Goal: Ask a question

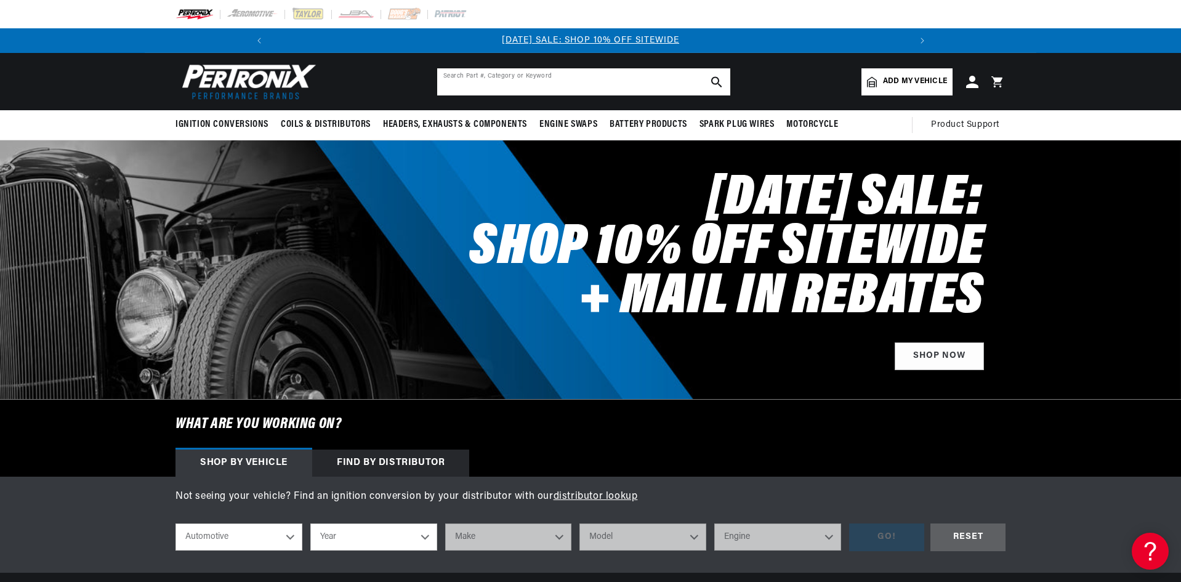
click at [462, 83] on input "text" at bounding box center [583, 81] width 293 height 27
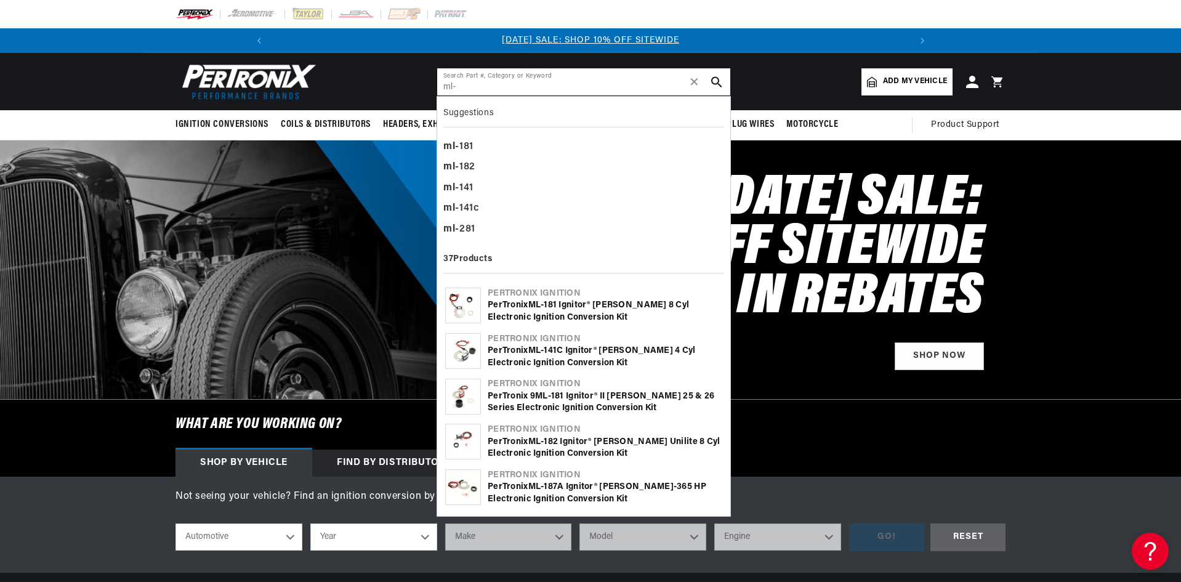
type input "ml-"
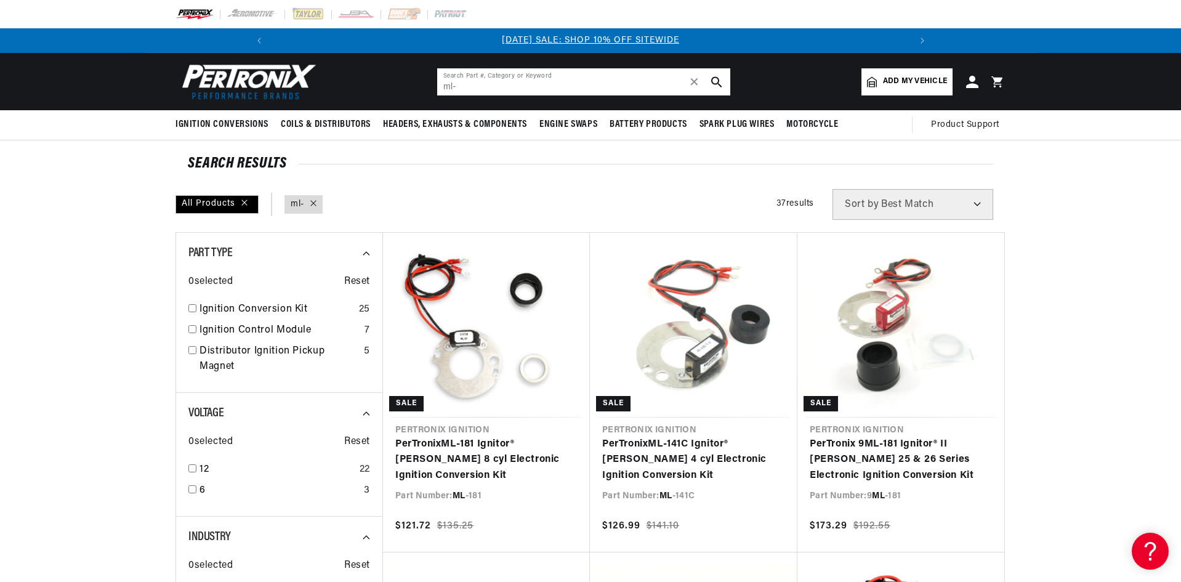
click at [469, 78] on input "ml-" at bounding box center [583, 81] width 293 height 27
drag, startPoint x: 485, startPoint y: 79, endPoint x: 370, endPoint y: 85, distance: 115.3
click at [370, 85] on header "BETTER SEARCH RESULTS Add your vehicle's year, make, and model to find parts be…" at bounding box center [591, 81] width 892 height 57
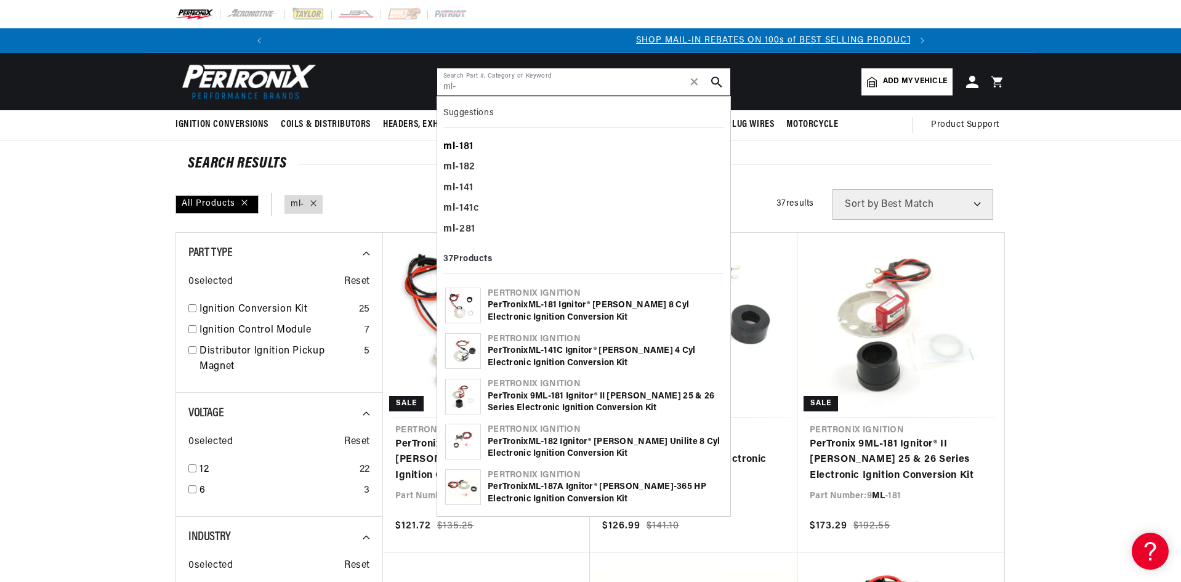
scroll to position [0, 658]
click at [519, 144] on div "ml -181" at bounding box center [583, 147] width 281 height 21
type input "ml-181"
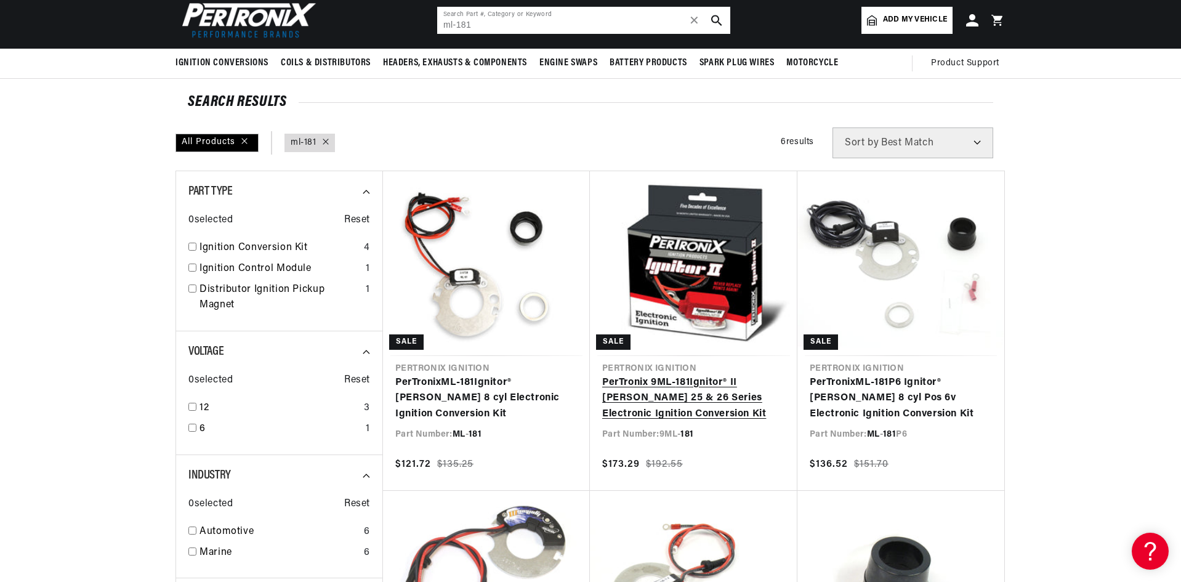
scroll to position [0, 1317]
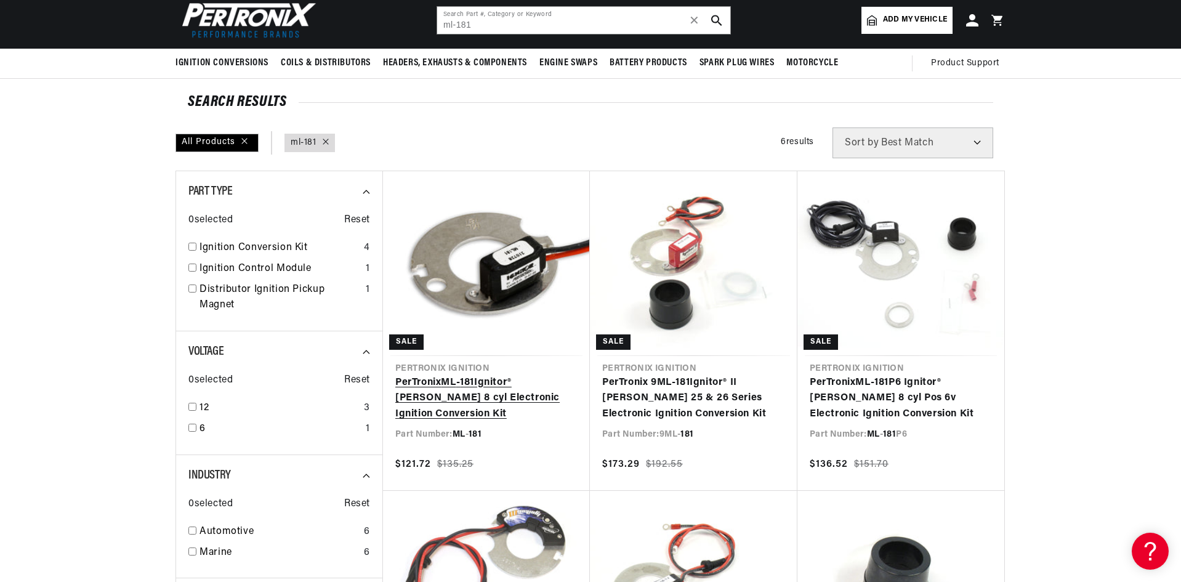
click at [510, 390] on link "PerTronix ML - 181 Ignitor® Mallory 8 cyl Electronic Ignition Conversion Kit" at bounding box center [486, 398] width 182 height 47
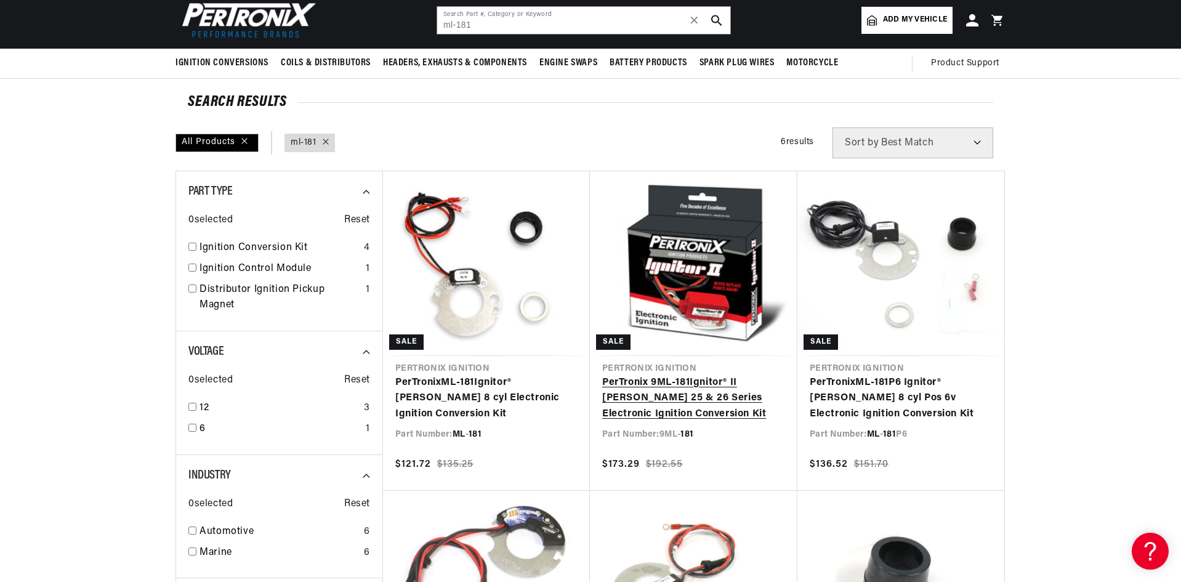
click at [698, 382] on link "PerTronix 9ML- 181 Ignitor® II [PERSON_NAME] 25 & 26 Series Electronic Ignition…" at bounding box center [693, 398] width 183 height 47
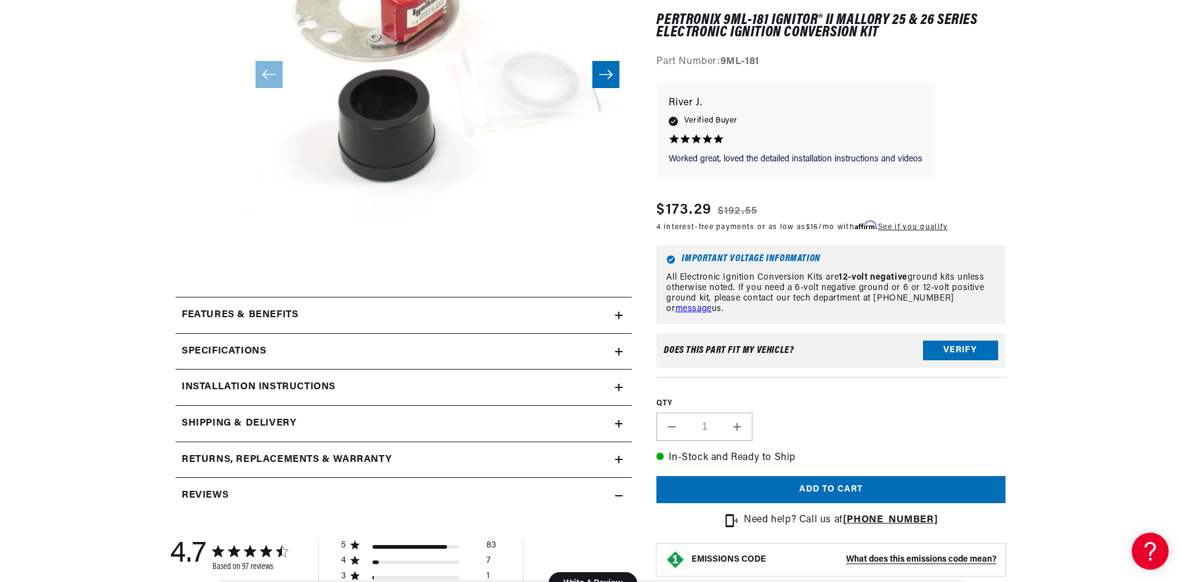
scroll to position [369, 0]
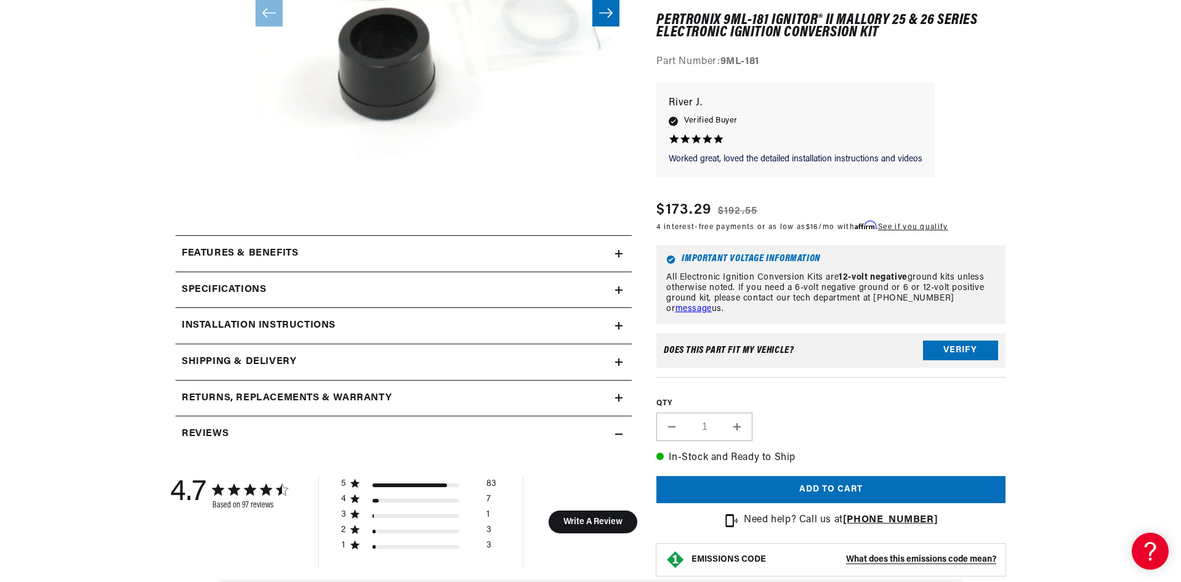
click at [302, 286] on div "Specifications" at bounding box center [396, 290] width 440 height 16
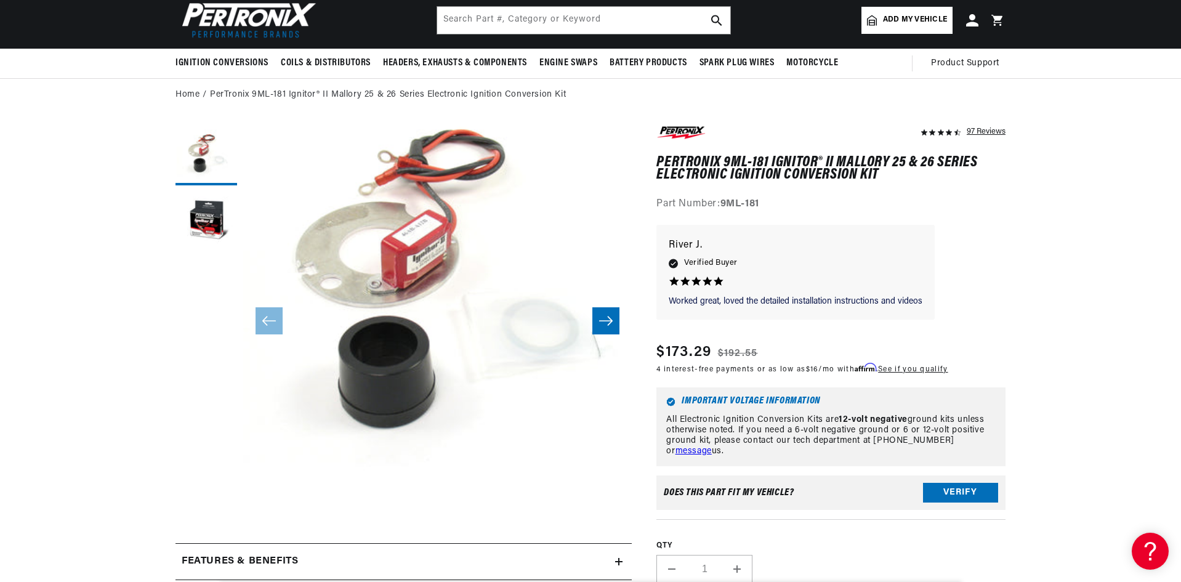
scroll to position [0, 0]
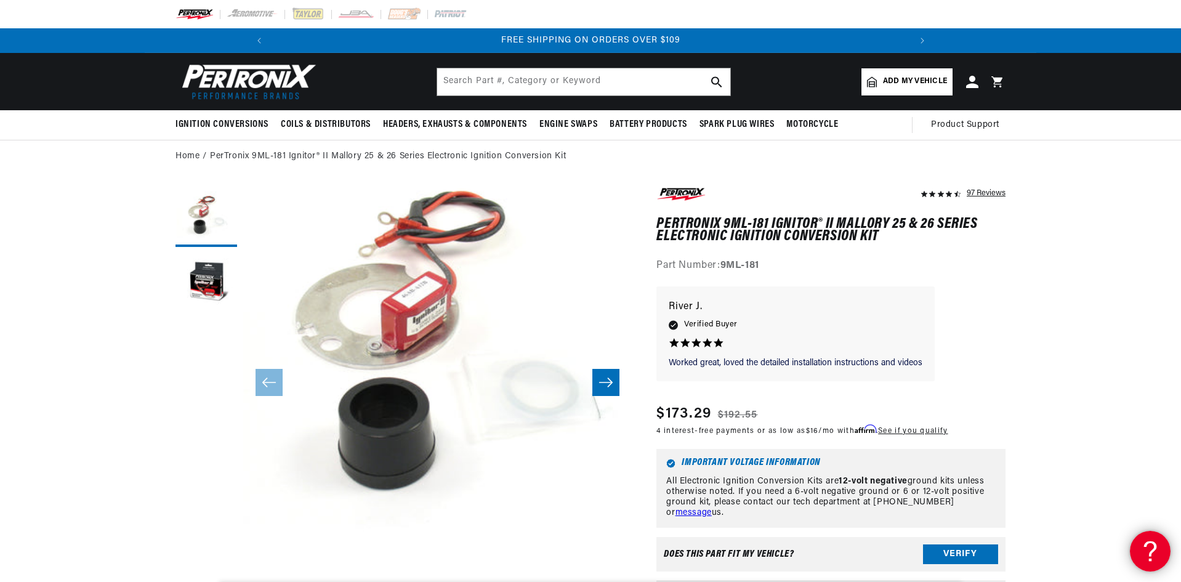
click at [1146, 562] on icon at bounding box center [1148, 549] width 18 height 92
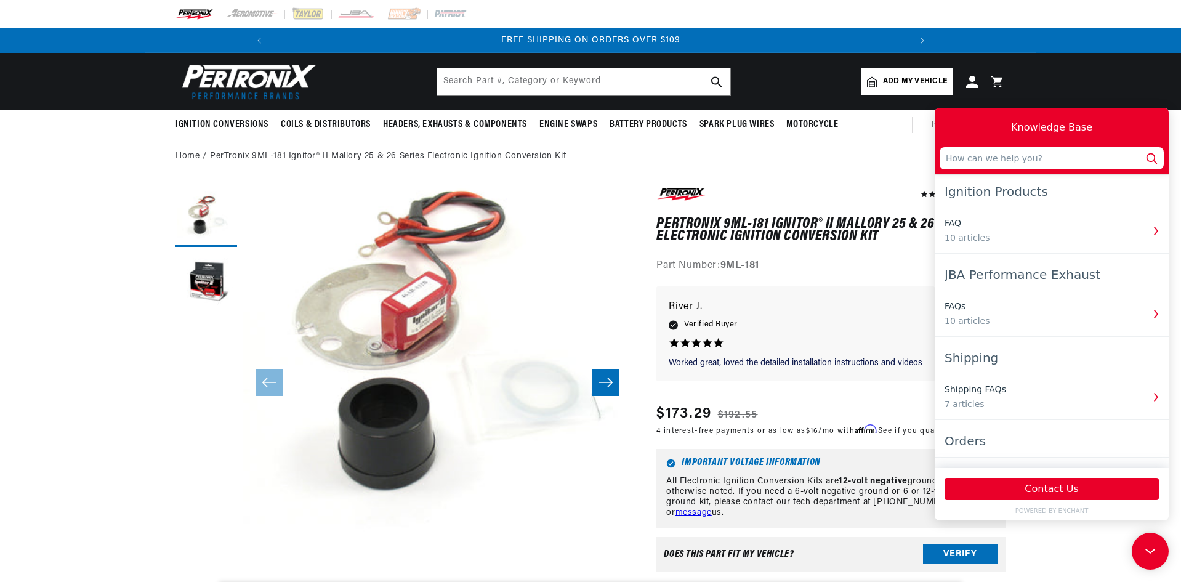
click at [1039, 188] on div "Ignition Products" at bounding box center [1052, 191] width 214 height 22
click at [1000, 205] on div "Ignition Products FAQ 10 articles" at bounding box center [1052, 216] width 234 height 73
click at [1017, 155] on input "text" at bounding box center [1052, 158] width 224 height 22
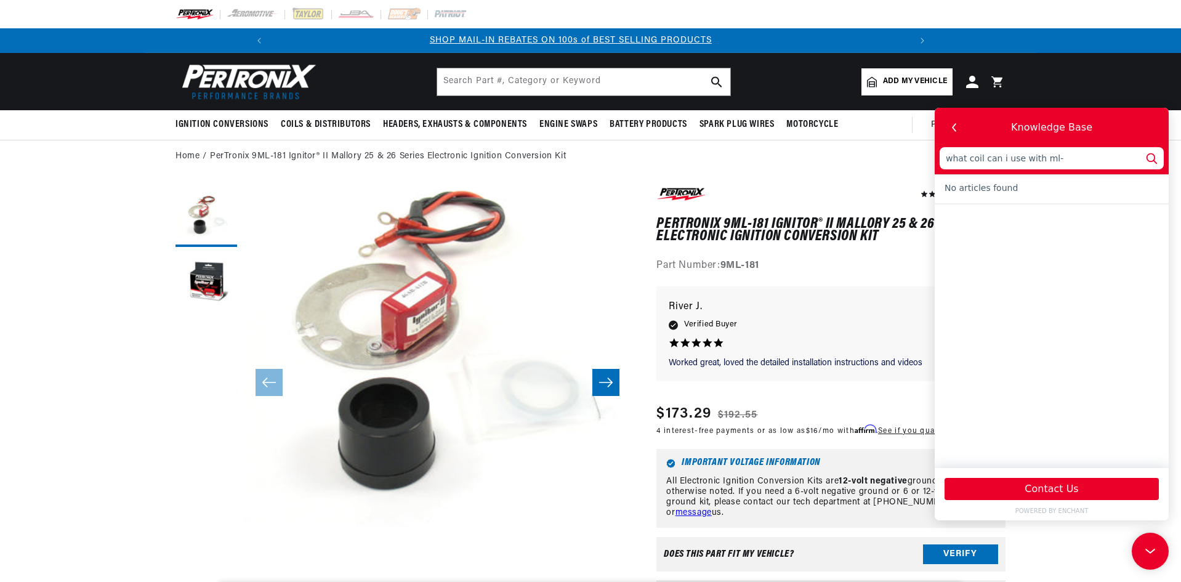
click at [1065, 143] on div "Knowledge Base what coil can i use with ml-" at bounding box center [1052, 141] width 234 height 67
drag, startPoint x: 1069, startPoint y: 180, endPoint x: 1067, endPoint y: 172, distance: 8.2
click at [1067, 173] on div "Knowledge Base what coil can i use with ml- No articles found Contact Us POWERE…" at bounding box center [1052, 314] width 234 height 413
click at [1067, 168] on input "what coil can i use with ml-" at bounding box center [1052, 158] width 224 height 22
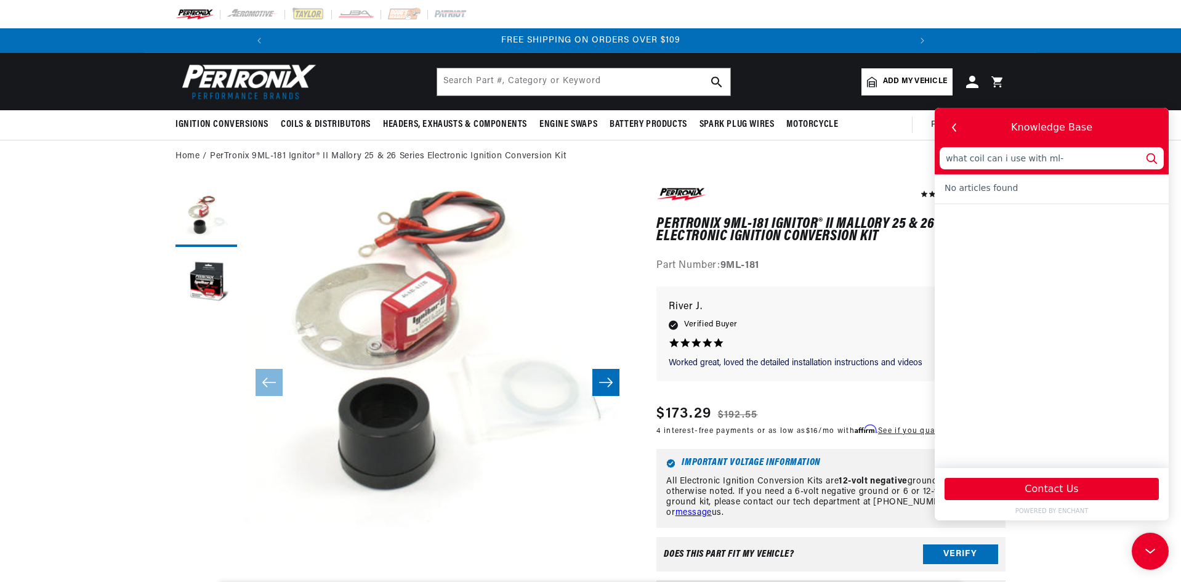
type input "what coil can i use with ml"
type input "what coil can i use with m"
type input "what coil can i use with"
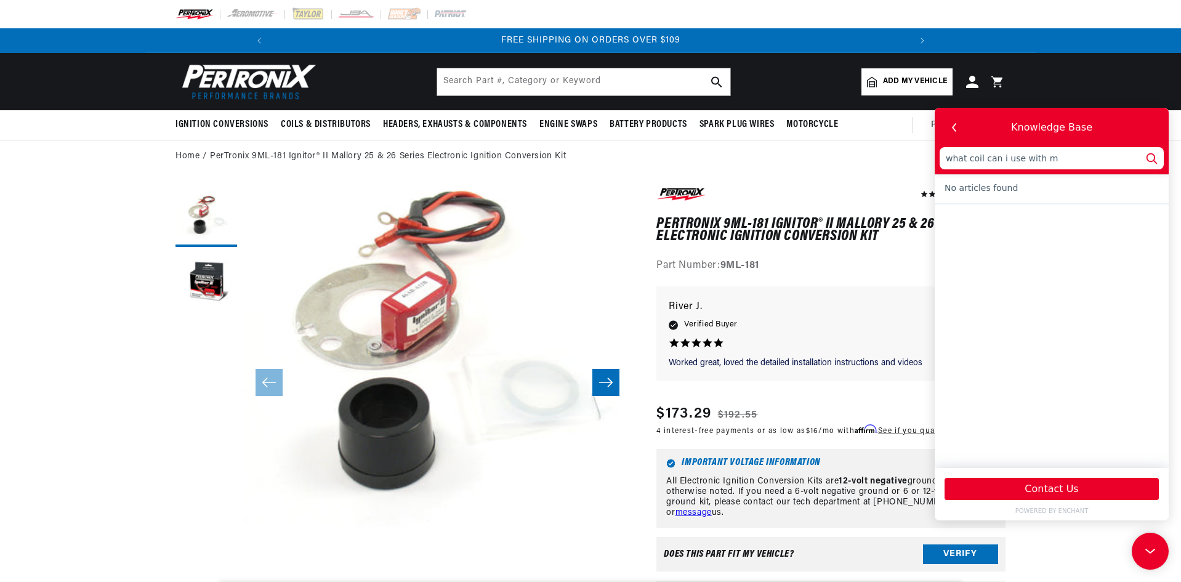
type input "what coil can i use with"
type input "what coil can i use with 1"
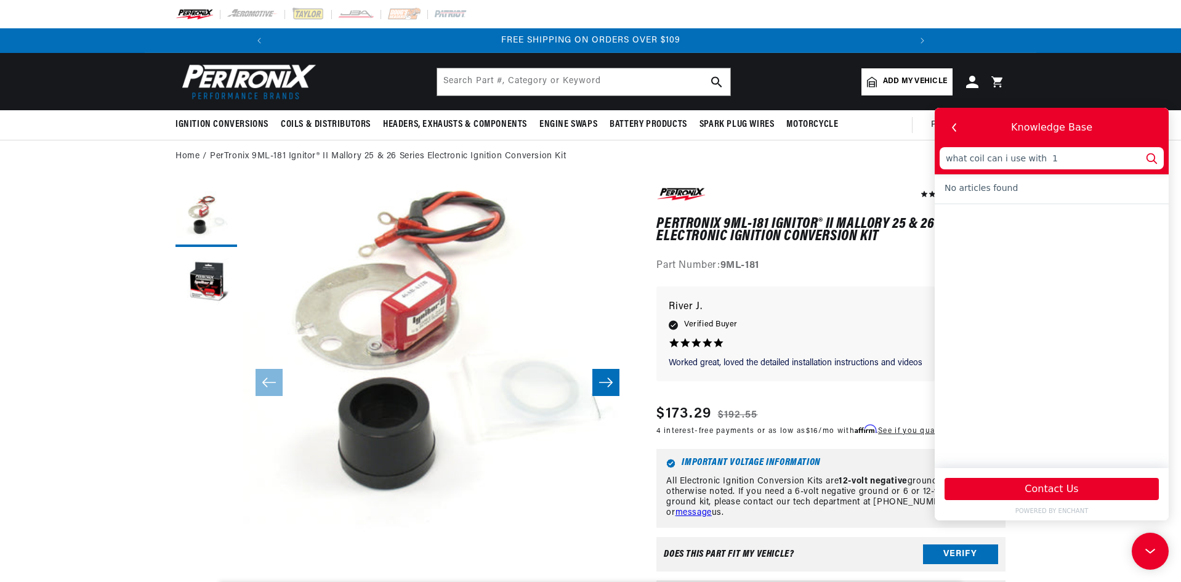
type input "what coil can i use with 18"
type input "what coil can i use with 181"
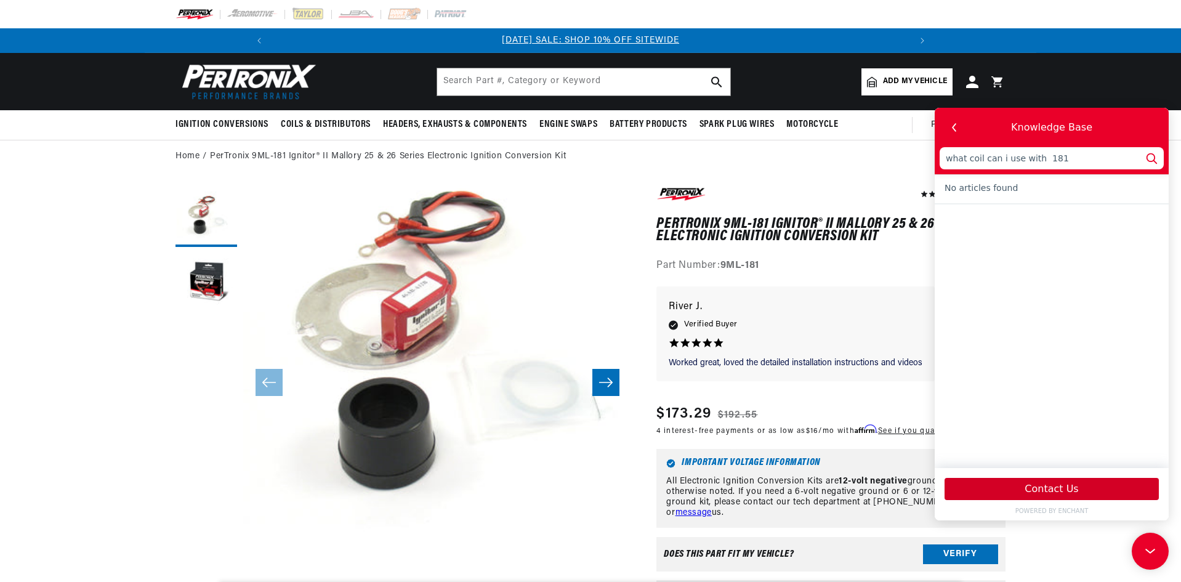
click at [1084, 491] on button "Contact Us" at bounding box center [1052, 489] width 214 height 22
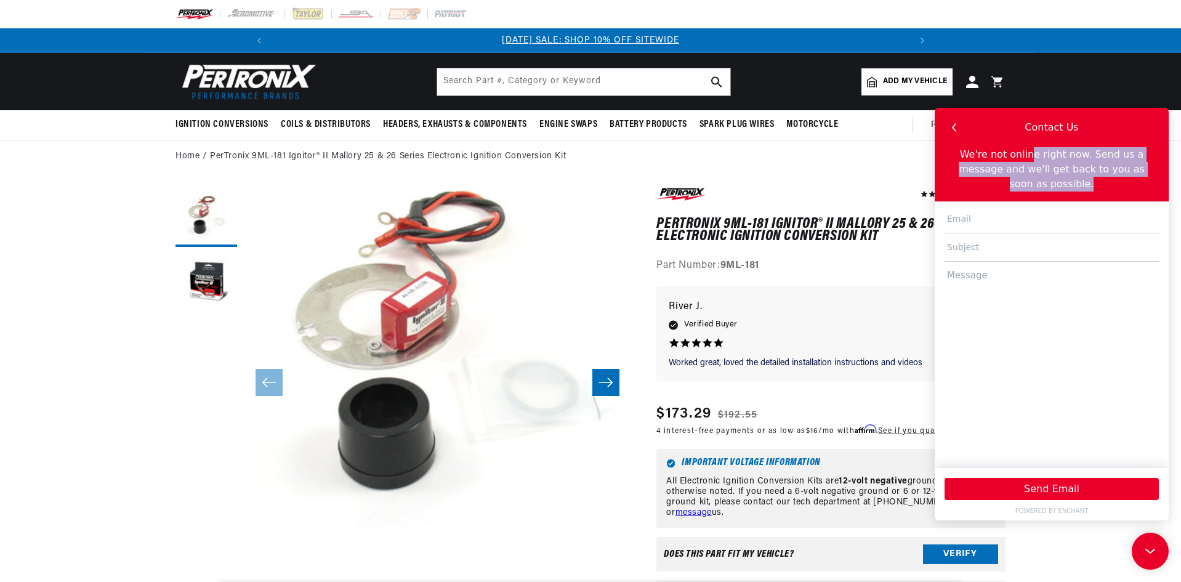
drag, startPoint x: 1015, startPoint y: 161, endPoint x: 1051, endPoint y: 188, distance: 44.8
click at [1051, 188] on div "Contact Us We're not online right now. Send us a message and we'll get back to …" at bounding box center [1052, 314] width 234 height 413
click at [1049, 205] on input "text" at bounding box center [1052, 219] width 214 height 28
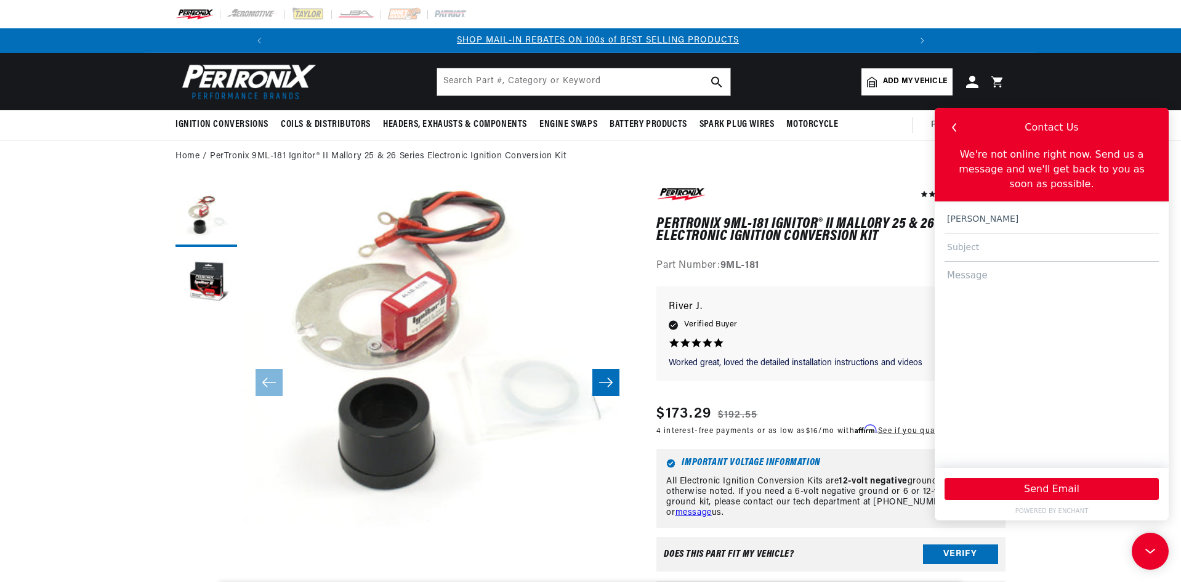
scroll to position [0, 658]
click at [1076, 217] on input "[EMAIL_ADDRESS]" at bounding box center [1052, 219] width 214 height 28
type input "[EMAIL_ADDRESS][DOMAIN_NAME]"
click at [1049, 233] on input "text" at bounding box center [1052, 247] width 214 height 28
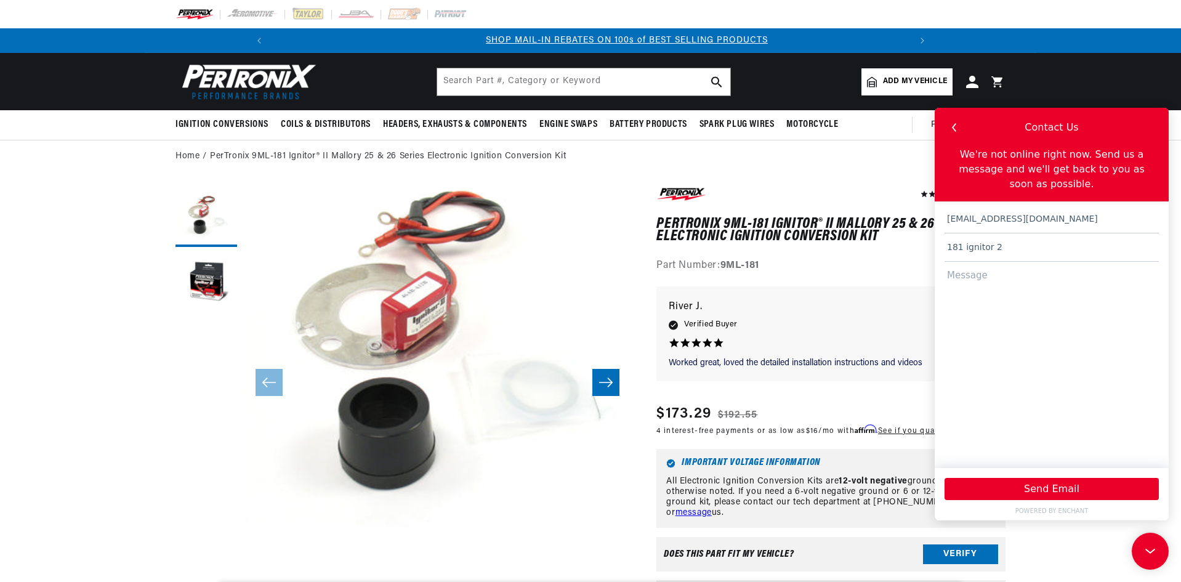
scroll to position [0, 658]
type input "181 ignitor 2"
click at [1081, 262] on textarea "We would like to remove our ballest resistor setup and" at bounding box center [1052, 359] width 214 height 195
drag, startPoint x: 1083, startPoint y: 264, endPoint x: 1124, endPoint y: 270, distance: 42.3
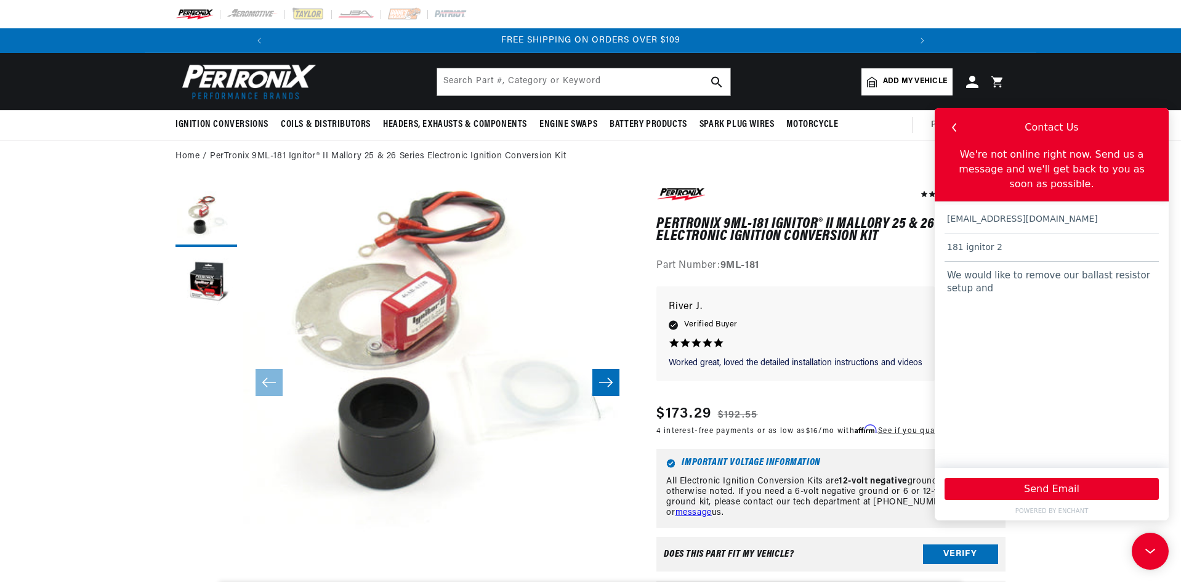
click at [1112, 267] on textarea "We would like to remove our ballast resistor setup and" at bounding box center [1052, 359] width 214 height 195
click at [1138, 275] on textarea "We would like to remove our ballast resistor setup and" at bounding box center [1052, 359] width 214 height 195
click at [1071, 269] on textarea "We would like to remove our ballast resistor setup and go to a coil setup that …" at bounding box center [1052, 359] width 214 height 195
click at [1140, 285] on textarea "We would like to remove our ballast resistor setup and go to a coil setup that …" at bounding box center [1052, 359] width 214 height 195
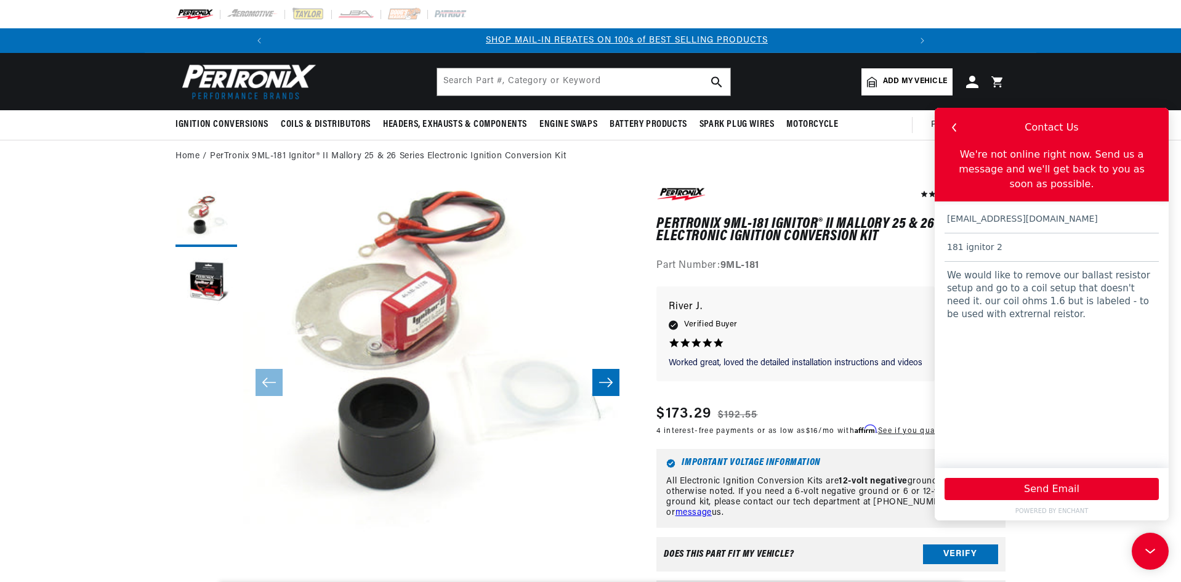
scroll to position [0, 658]
click at [1037, 305] on textarea "We would like to remove our ballast resistor setup and go to a coil setup that …" at bounding box center [1052, 359] width 214 height 195
click at [956, 302] on textarea "We would like to remove our ballast resistor setup and go to a coil setup that …" at bounding box center [1052, 359] width 214 height 195
click at [1054, 312] on textarea "We would like to remove our ballast resistor setup and go to a coil setup that …" at bounding box center [1052, 359] width 214 height 195
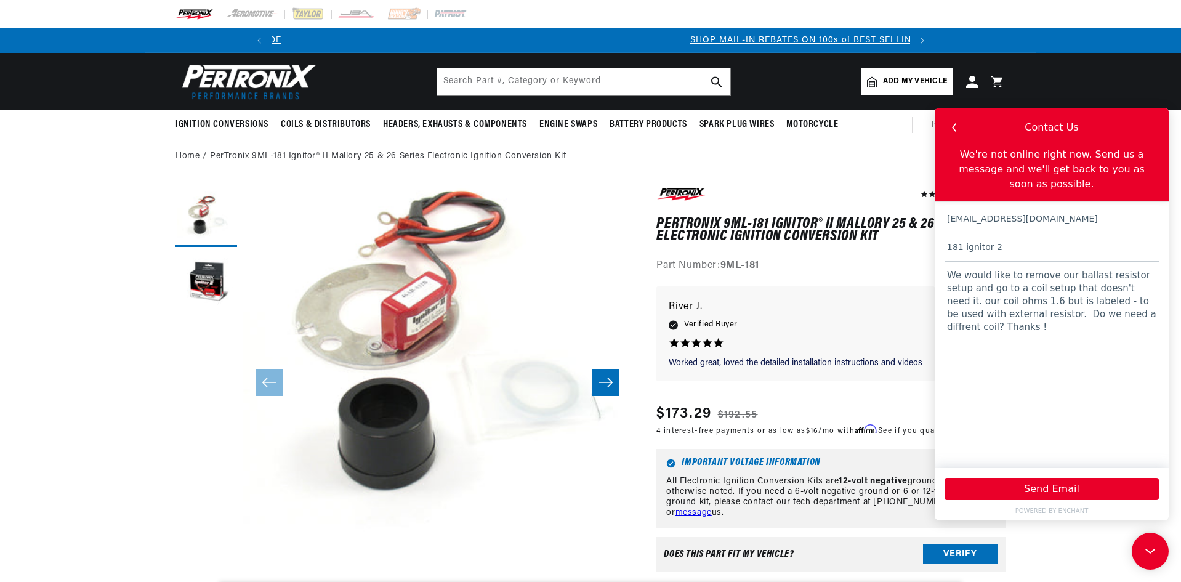
scroll to position [0, 1]
click at [1055, 302] on textarea "We would like to remove our ballast resistor setup and go to a coil setup that …" at bounding box center [1052, 359] width 214 height 195
click at [1150, 301] on textarea "We would like to remove our ballast resistor setup and go to a coil setup that …" at bounding box center [1052, 359] width 214 height 195
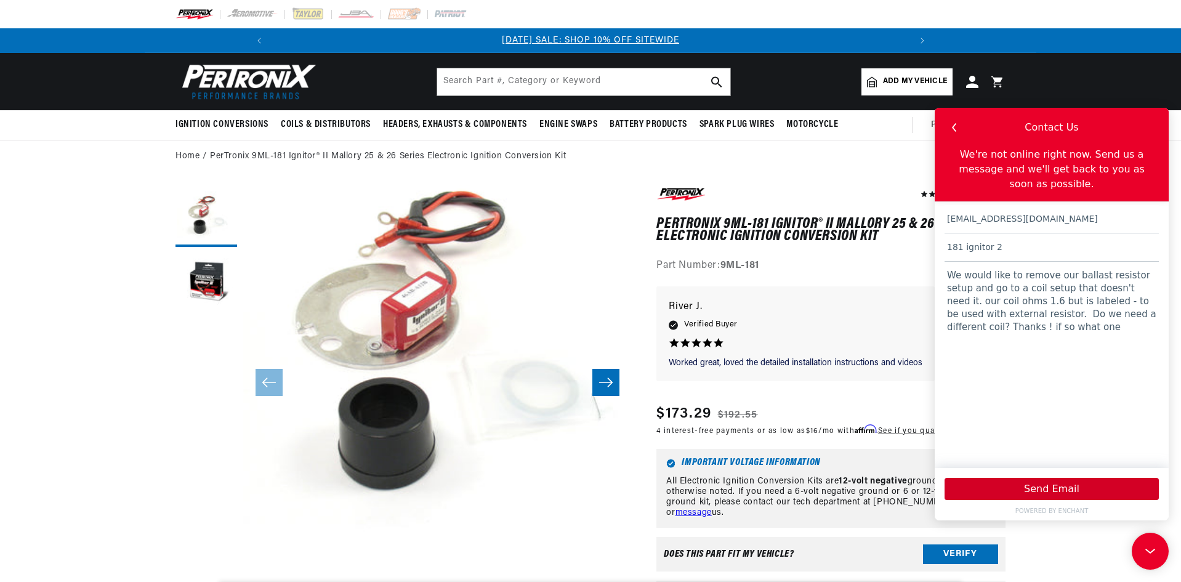
type textarea "We would like to remove our ballast resistor setup and go to a coil setup that …"
click at [1071, 485] on button "Send Email" at bounding box center [1052, 489] width 214 height 22
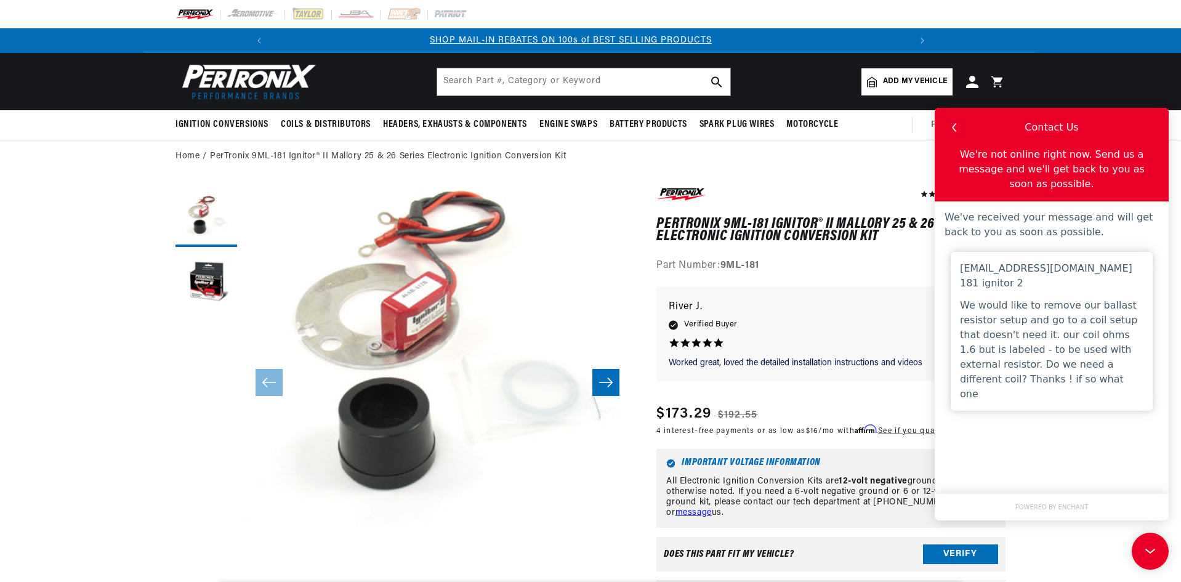
click at [859, 270] on div "Part Number: 9ML-181" at bounding box center [830, 266] width 349 height 16
click at [1161, 559] on div at bounding box center [1150, 551] width 37 height 37
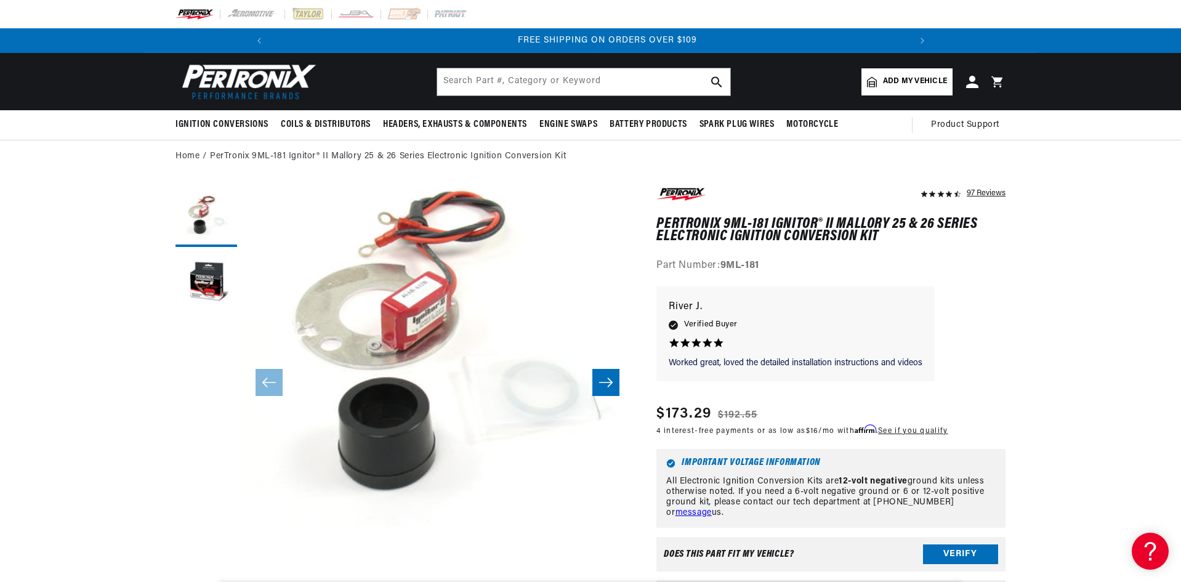
scroll to position [0, 1317]
